Goal: Task Accomplishment & Management: Manage account settings

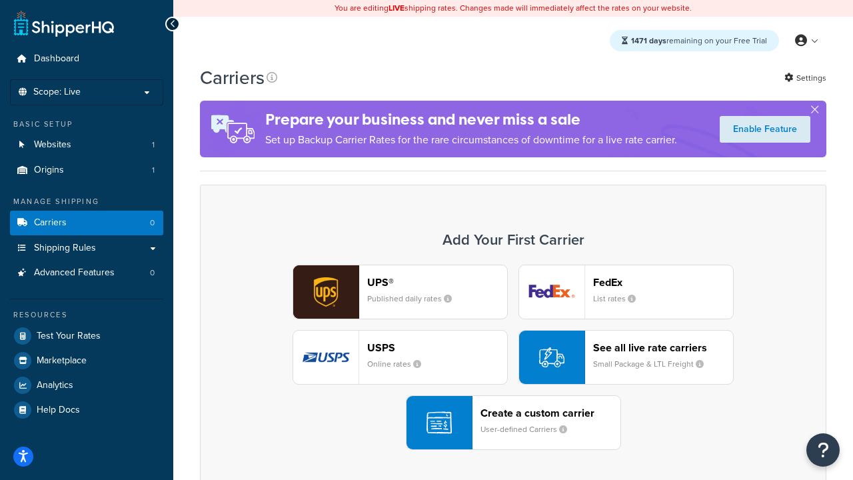
click at [513, 357] on div "UPS® Published daily rates FedEx List rates USPS Online rates See all live rate…" at bounding box center [513, 357] width 599 height 185
click at [663, 282] on header "FedEx" at bounding box center [663, 282] width 140 height 13
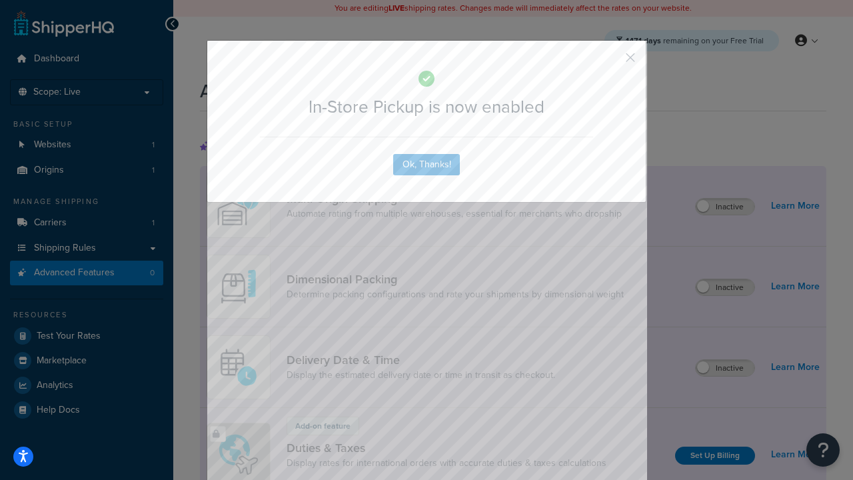
scroll to position [432, 0]
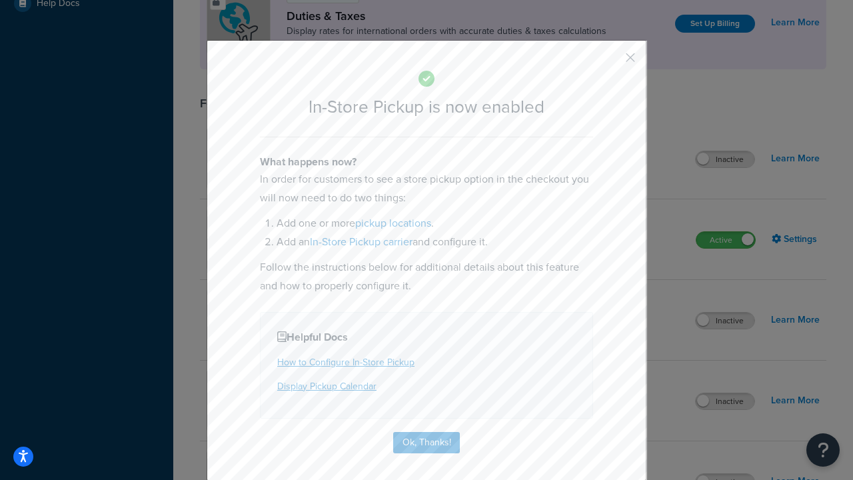
click at [611, 62] on button "button" at bounding box center [610, 62] width 3 height 3
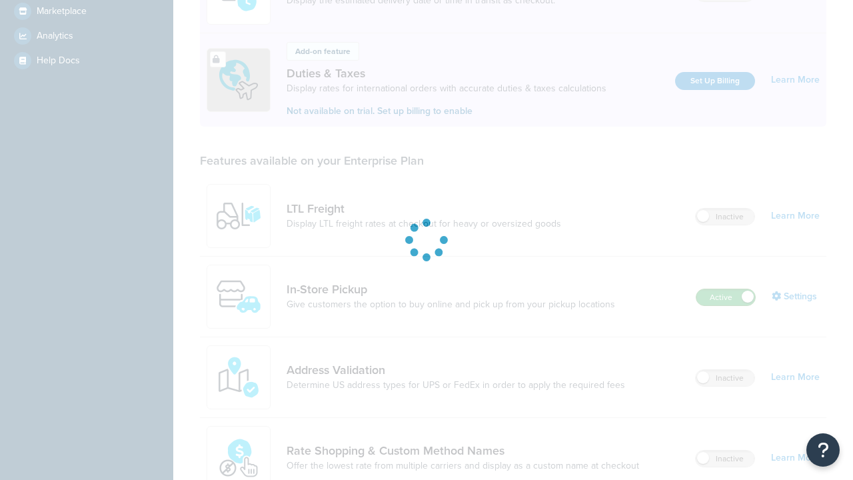
click at [726, 289] on label "Active" at bounding box center [726, 297] width 59 height 16
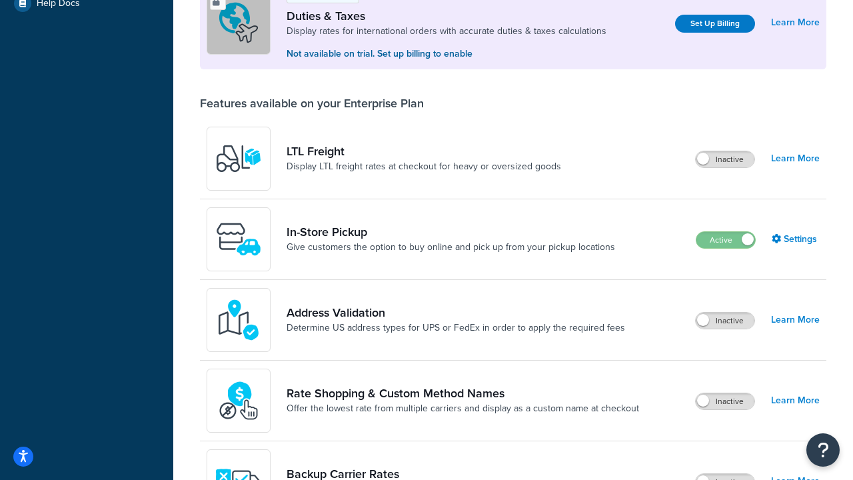
scroll to position [407, 0]
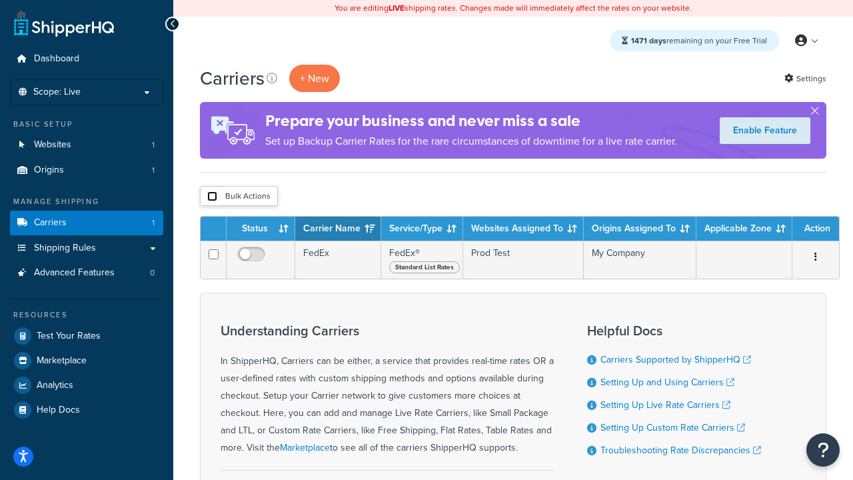
click at [212, 197] on input "checkbox" at bounding box center [212, 196] width 10 height 10
checkbox input "true"
click at [0, 0] on button "Delete" at bounding box center [0, 0] width 0 height 0
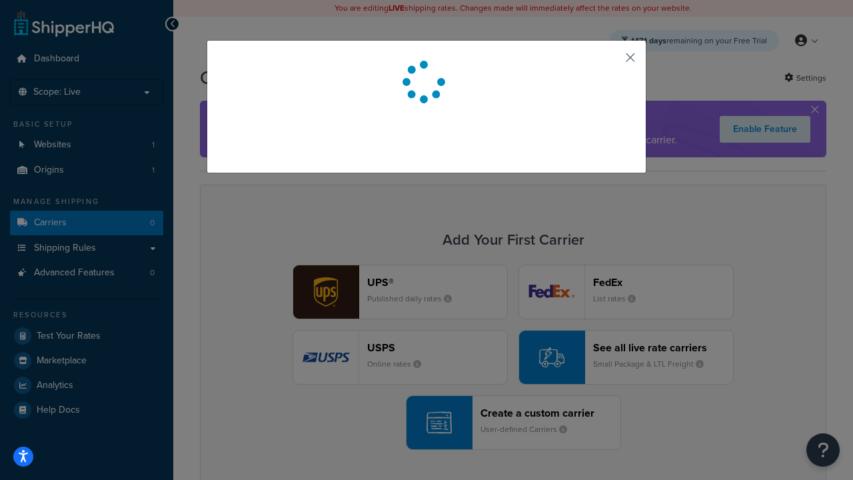
click at [611, 62] on button "button" at bounding box center [610, 62] width 3 height 3
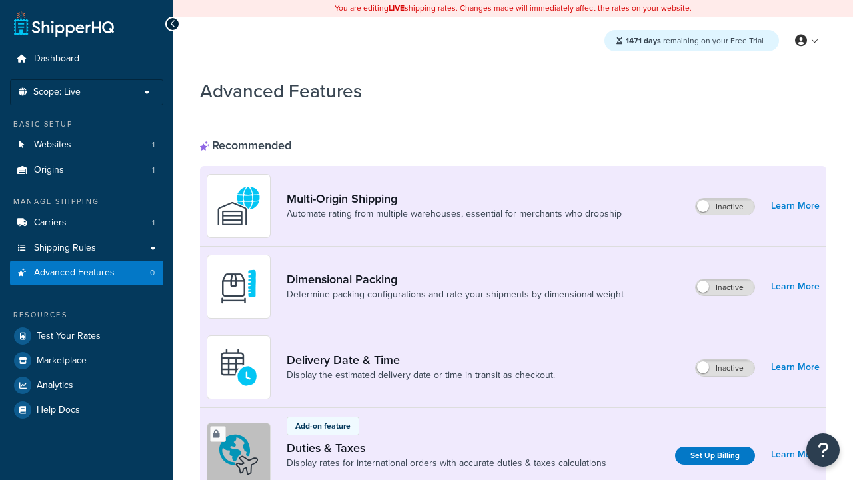
click at [87, 273] on span "Advanced Features" at bounding box center [74, 272] width 81 height 11
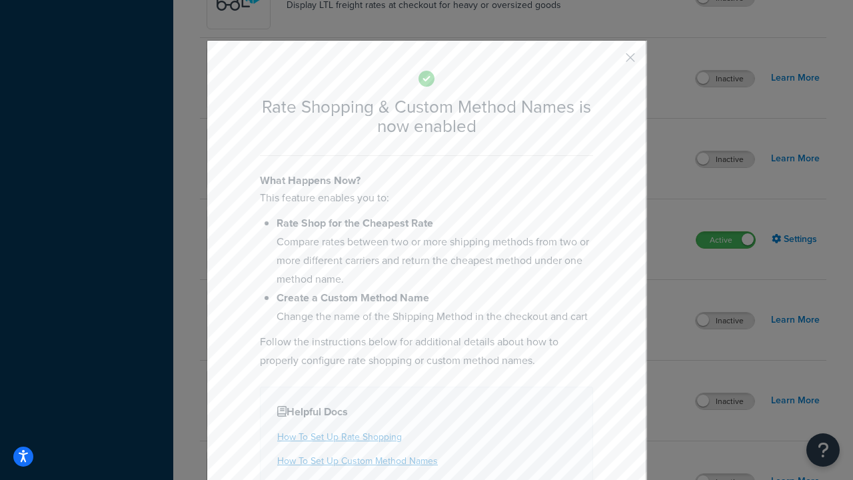
click at [611, 62] on button "button" at bounding box center [610, 62] width 3 height 3
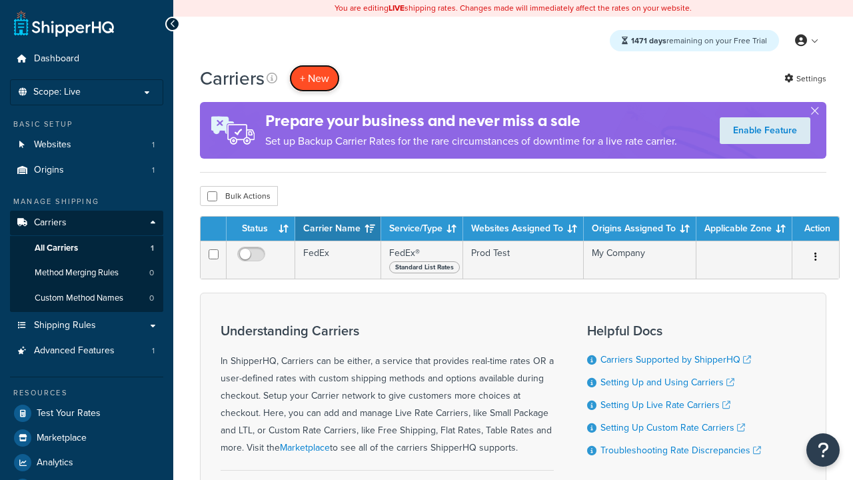
click at [315, 78] on button "+ New" at bounding box center [314, 78] width 51 height 27
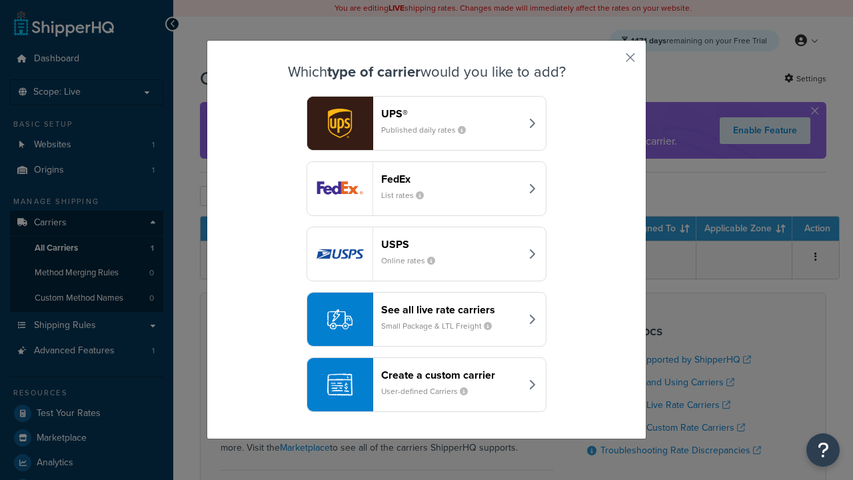
click at [427, 319] on div "See all live rate carriers Small Package & LTL Freight" at bounding box center [450, 319] width 139 height 32
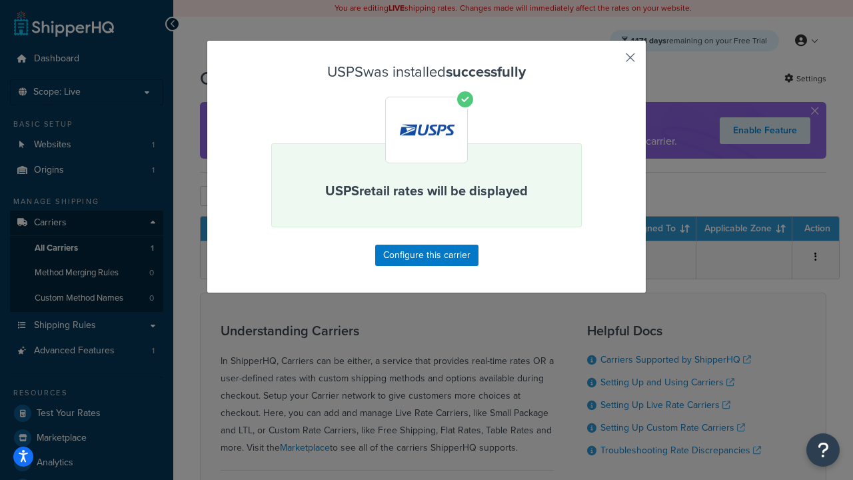
click at [611, 62] on button "button" at bounding box center [610, 62] width 3 height 3
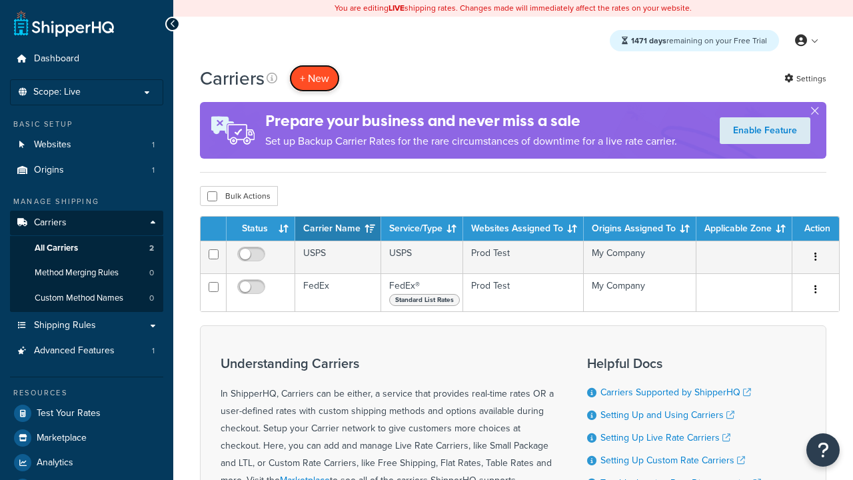
click at [315, 78] on button "+ New" at bounding box center [314, 78] width 51 height 27
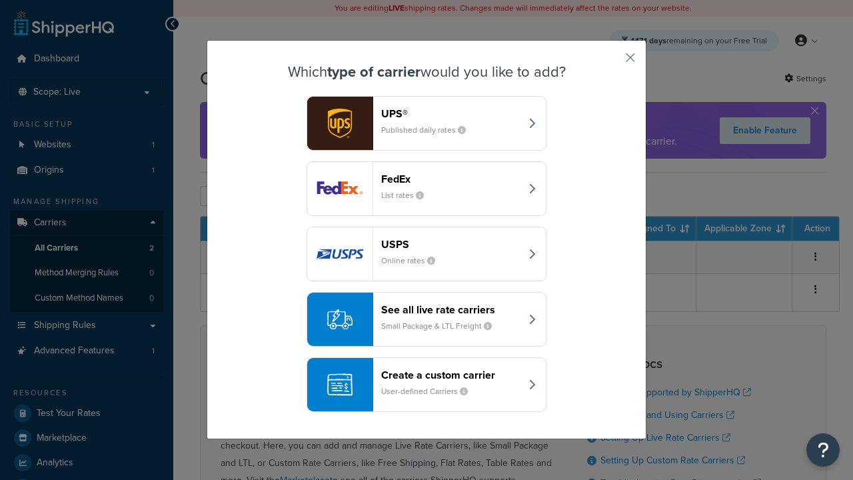
click at [427, 319] on div "See all live rate carriers Small Package & LTL Freight" at bounding box center [450, 319] width 139 height 32
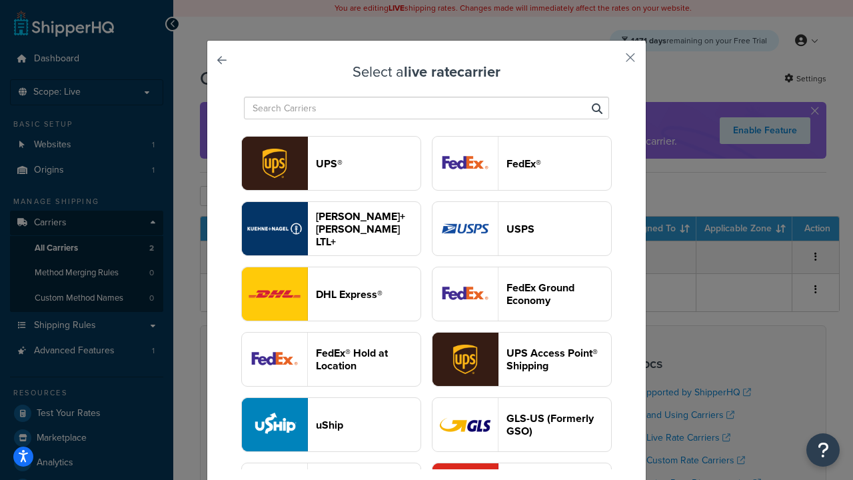
click at [522, 163] on header "FedEx®" at bounding box center [559, 163] width 105 height 13
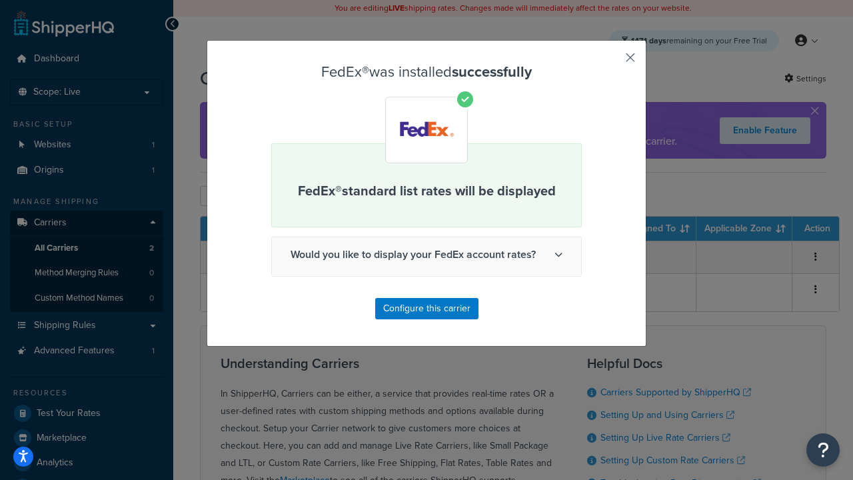
click at [611, 62] on button "button" at bounding box center [610, 62] width 3 height 3
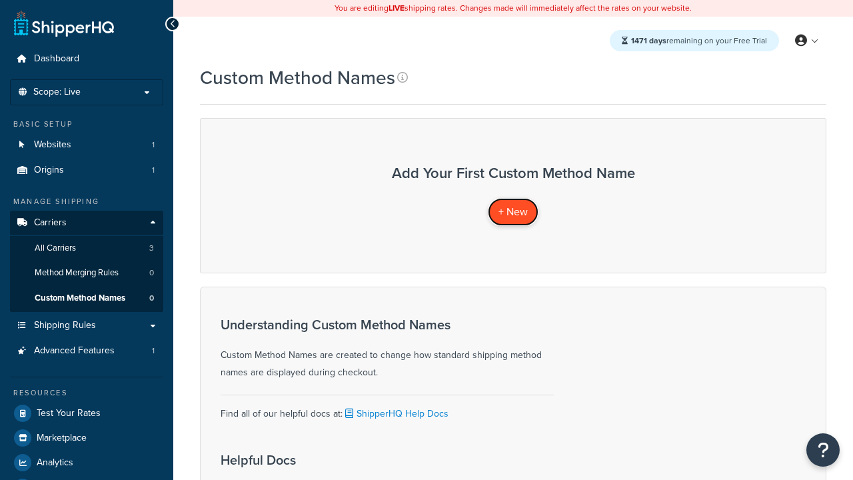
click at [513, 211] on span "+ New" at bounding box center [513, 211] width 29 height 15
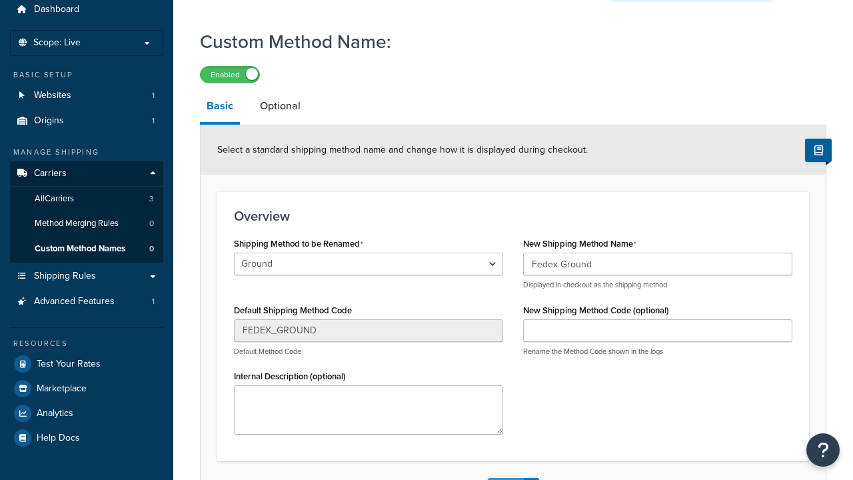
type input "Fedex Ground"
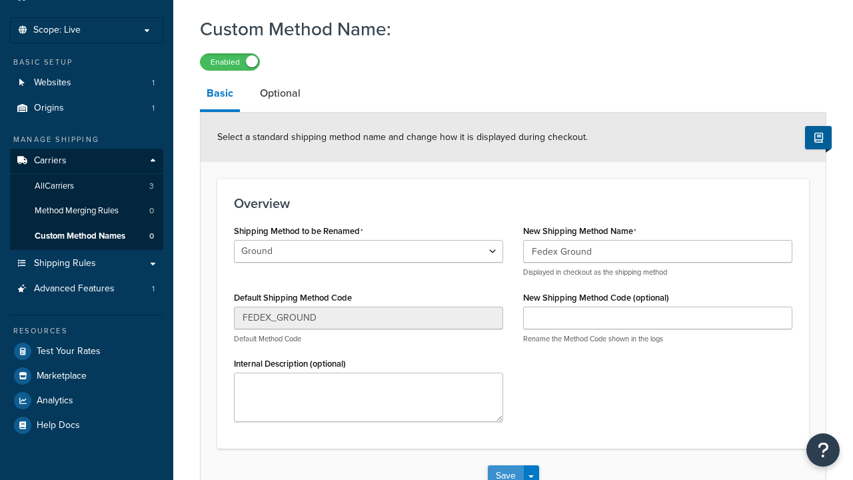
click at [505, 465] on button "Save" at bounding box center [506, 475] width 36 height 21
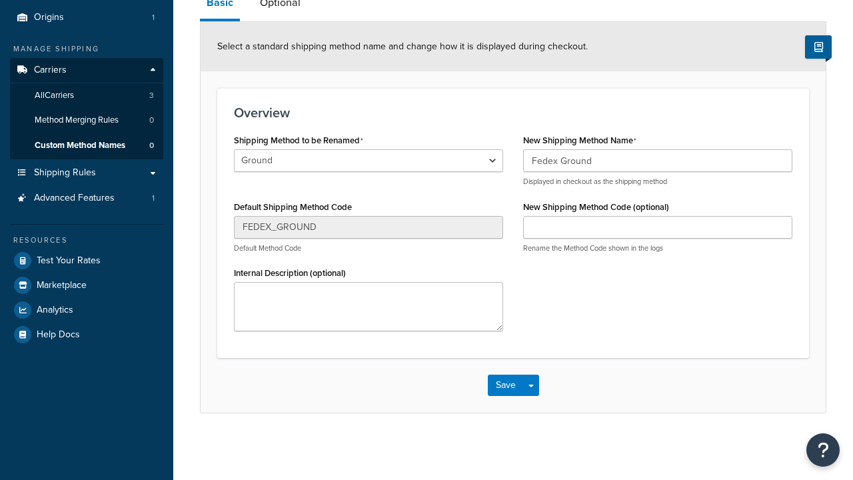
scroll to position [154, 0]
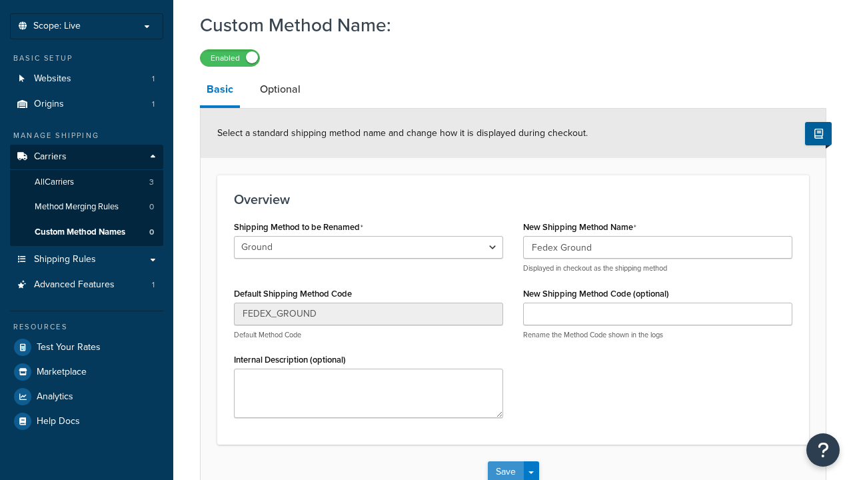
click at [505, 461] on button "Save" at bounding box center [506, 471] width 36 height 21
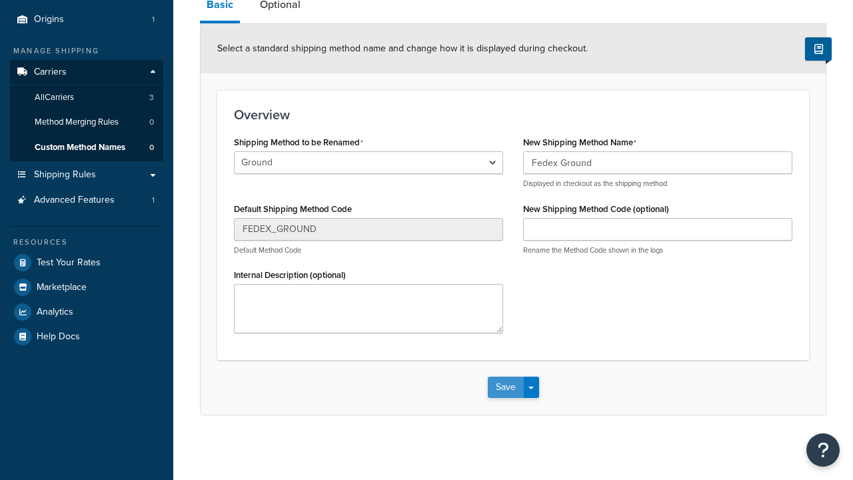
scroll to position [0, 0]
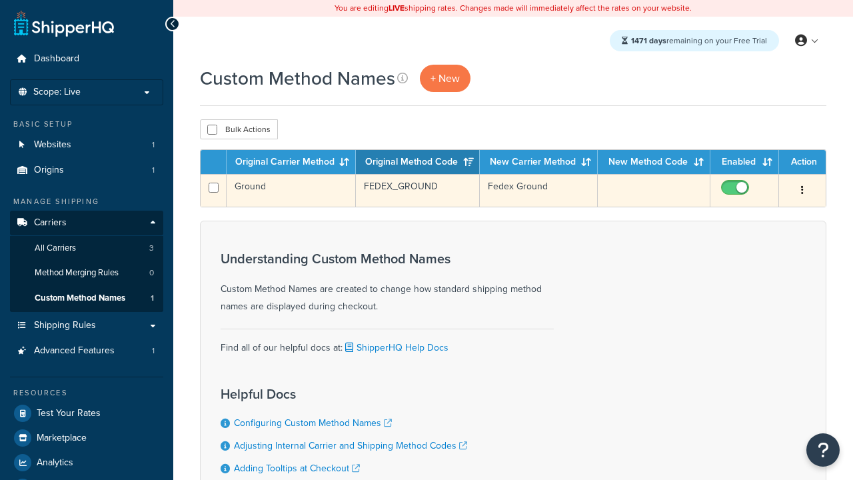
click at [803, 191] on icon "button" at bounding box center [802, 189] width 3 height 9
click at [0, 0] on link "Edit" at bounding box center [0, 0] width 0 height 0
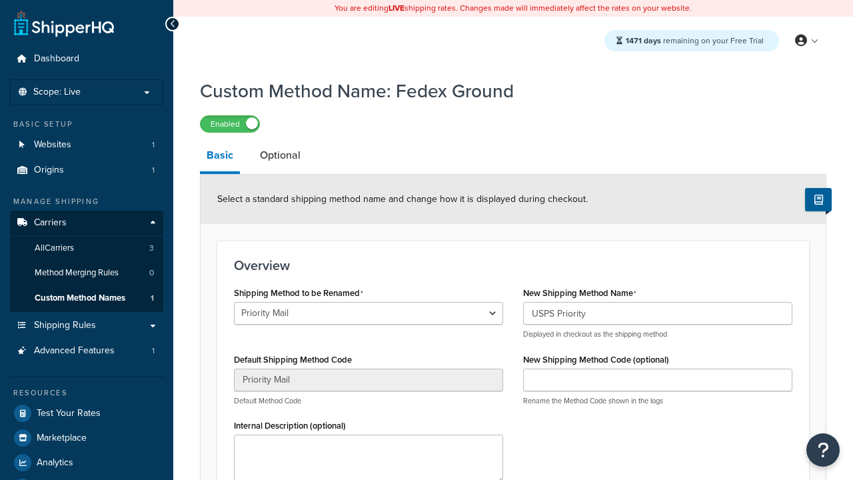
select select "729005"
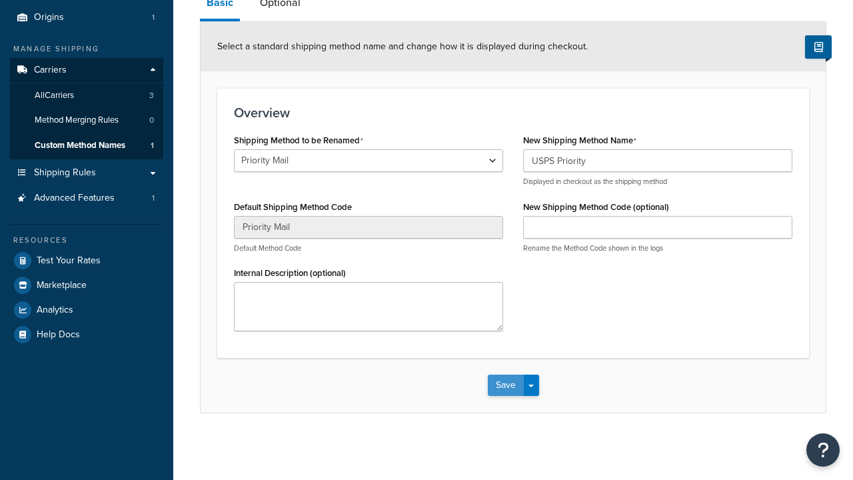
type input "USPS Priority"
click at [505, 385] on button "Save" at bounding box center [506, 385] width 36 height 21
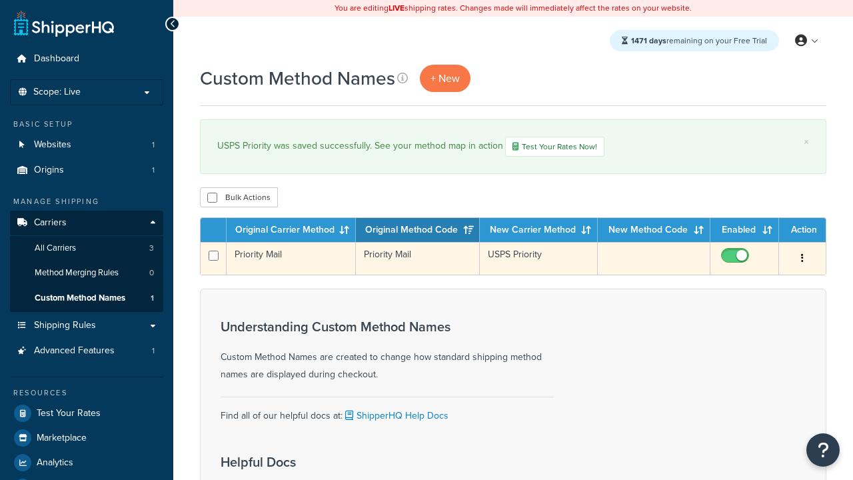
click at [803, 260] on icon "button" at bounding box center [802, 257] width 3 height 9
click at [0, 0] on link "Duplicate" at bounding box center [0, 0] width 0 height 0
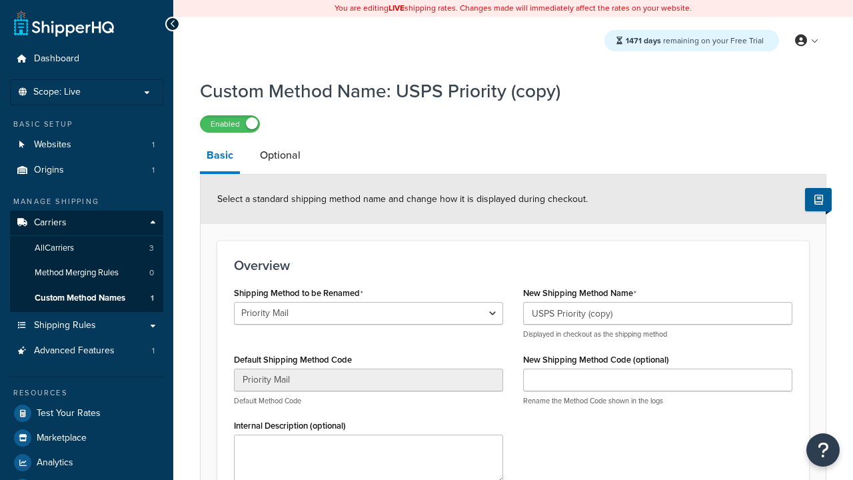
scroll to position [154, 0]
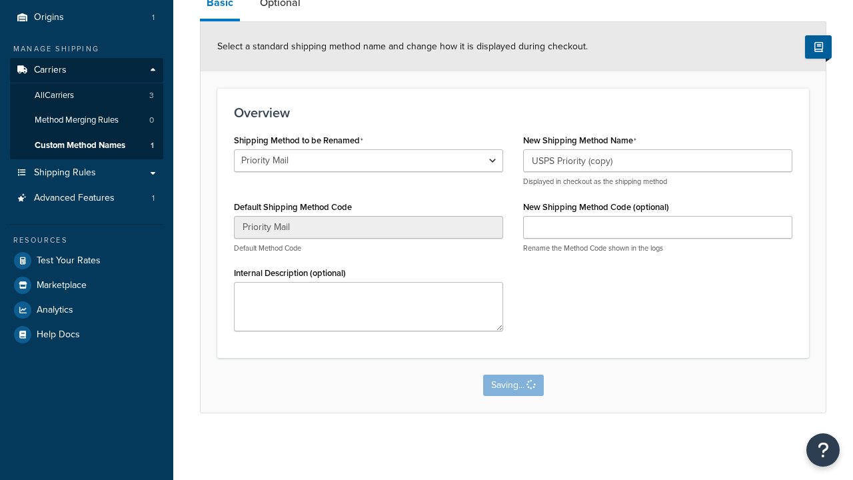
select select "728987"
type input "FEDEX_GROUND"
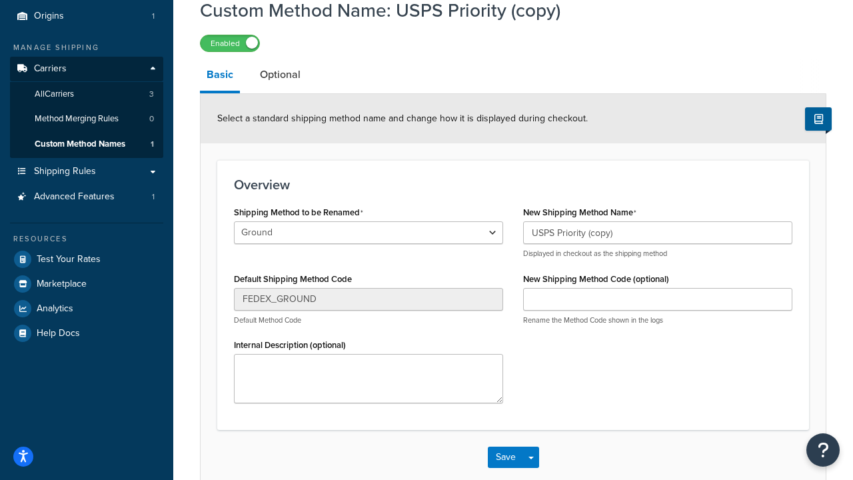
scroll to position [0, 0]
click at [505, 468] on button "Save" at bounding box center [506, 457] width 36 height 21
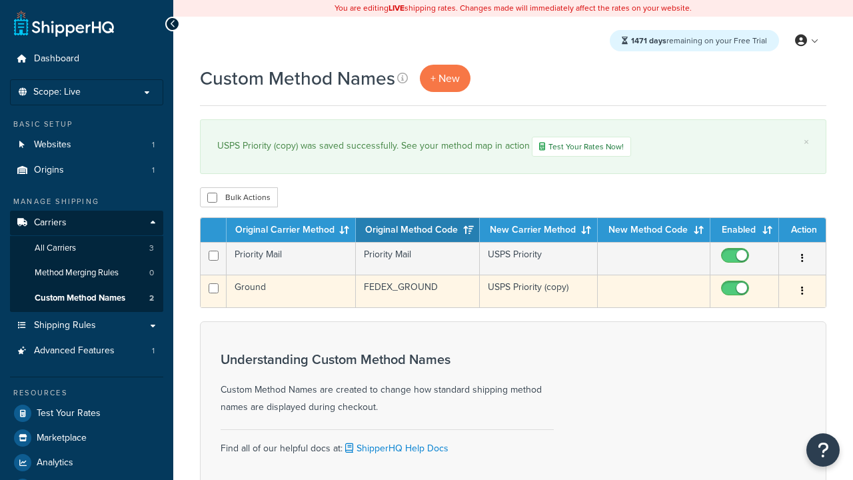
click at [803, 293] on icon "button" at bounding box center [802, 290] width 3 height 9
click at [0, 0] on link "Delete" at bounding box center [0, 0] width 0 height 0
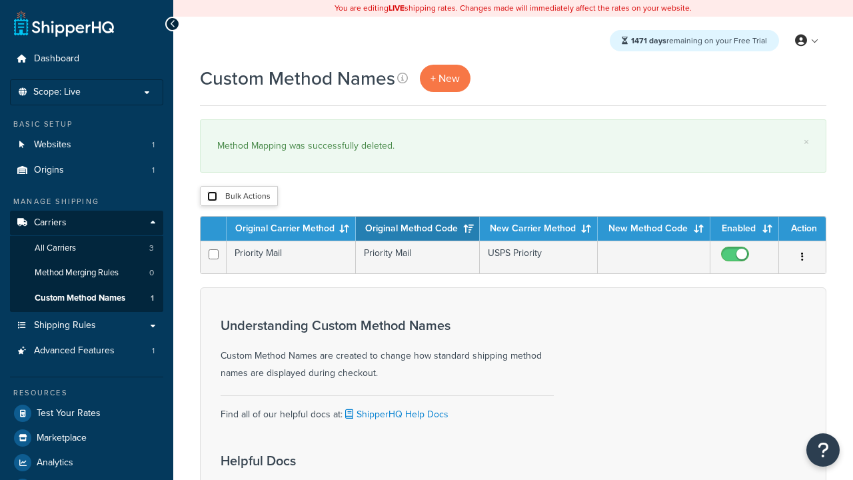
click at [212, 197] on input "checkbox" at bounding box center [212, 196] width 10 height 10
checkbox input "true"
click at [0, 0] on button "Delete" at bounding box center [0, 0] width 0 height 0
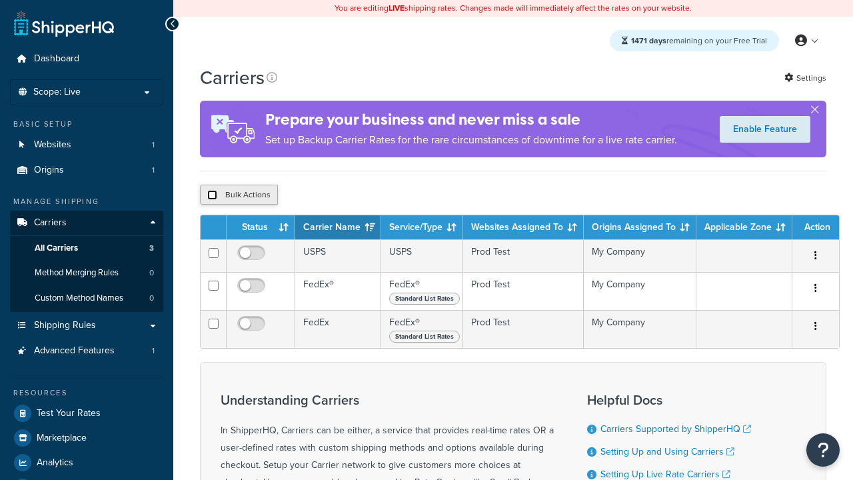
click at [212, 197] on input "checkbox" at bounding box center [212, 195] width 10 height 10
checkbox input "true"
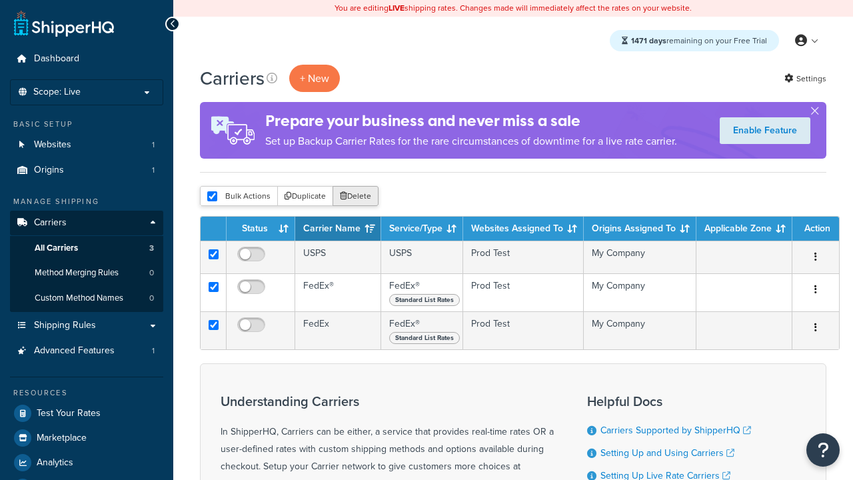
click at [359, 197] on button "Delete" at bounding box center [356, 196] width 46 height 20
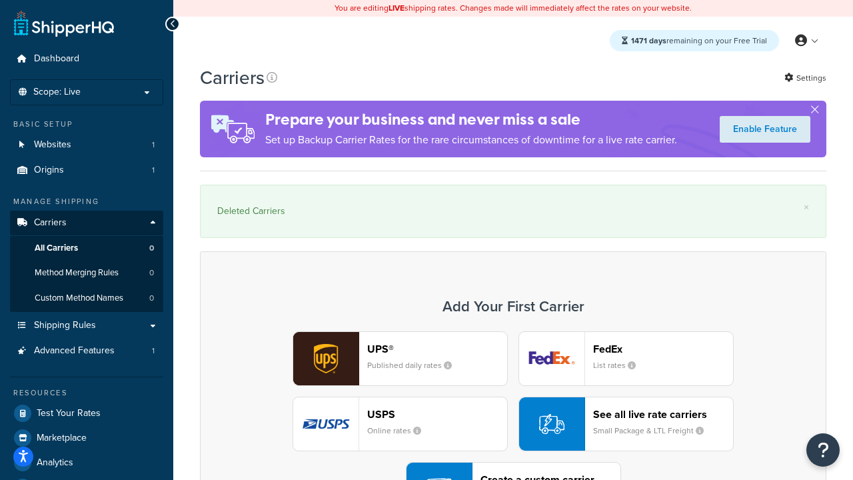
click at [513, 387] on div "UPS® Published daily rates FedEx List rates USPS Online rates See all live rate…" at bounding box center [513, 423] width 599 height 185
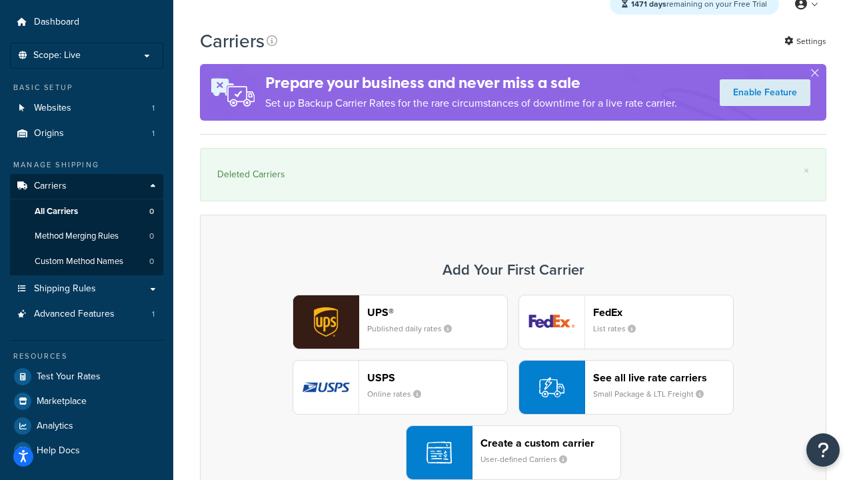
click at [513, 453] on div "Create a custom carrier User-defined Carriers" at bounding box center [551, 453] width 140 height 32
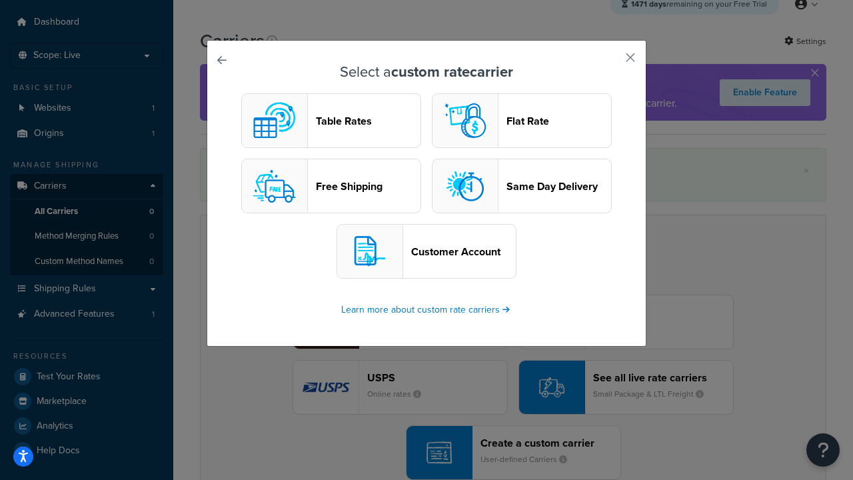
click at [522, 121] on header "Flat Rate" at bounding box center [559, 121] width 105 height 13
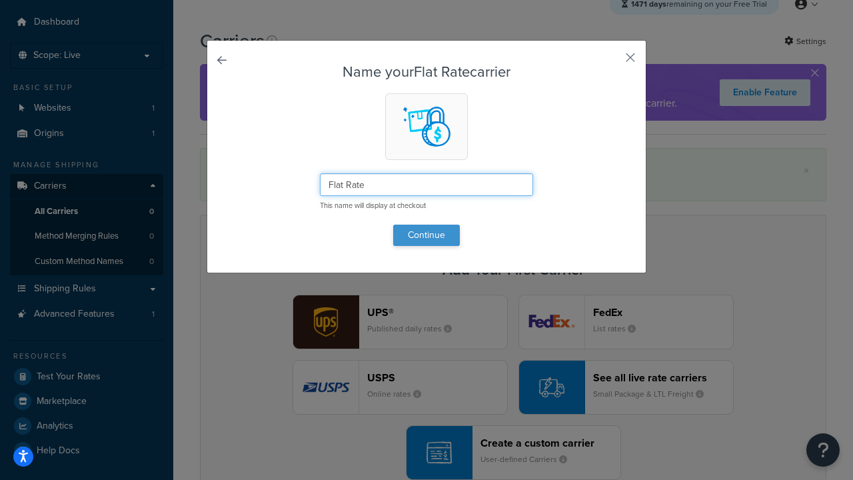
type input "Flat Rate"
click at [427, 235] on button "Continue" at bounding box center [426, 235] width 67 height 21
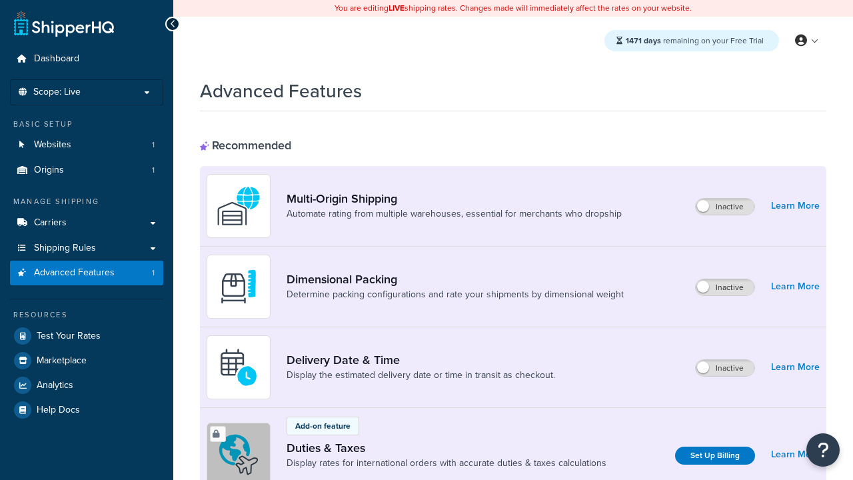
scroll to position [593, 0]
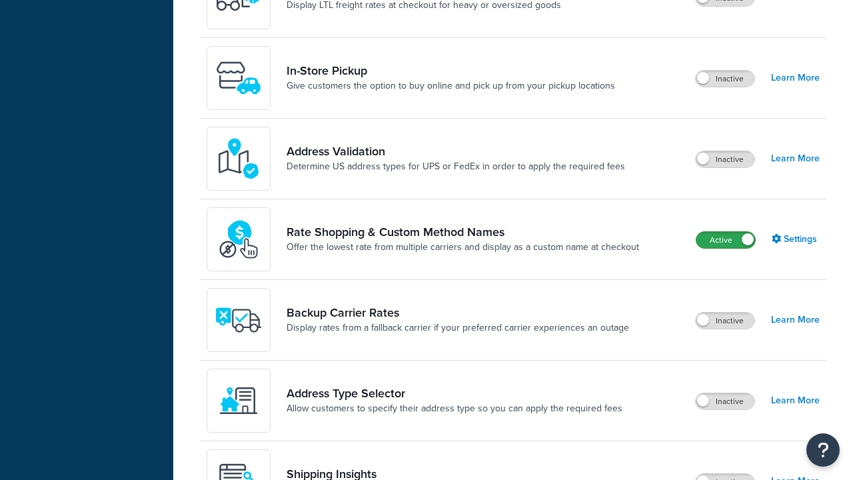
click at [726, 240] on label "Active" at bounding box center [726, 240] width 59 height 16
